Goal: Task Accomplishment & Management: Use online tool/utility

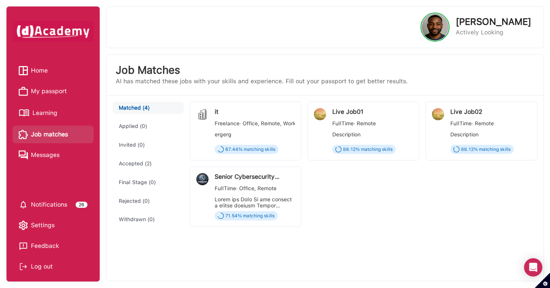
click at [262, 133] on div "ergerg" at bounding box center [255, 134] width 81 height 6
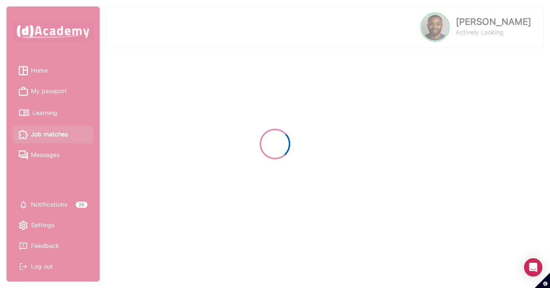
click at [367, 131] on div at bounding box center [275, 144] width 550 height 288
